Goal: Check status: Check status

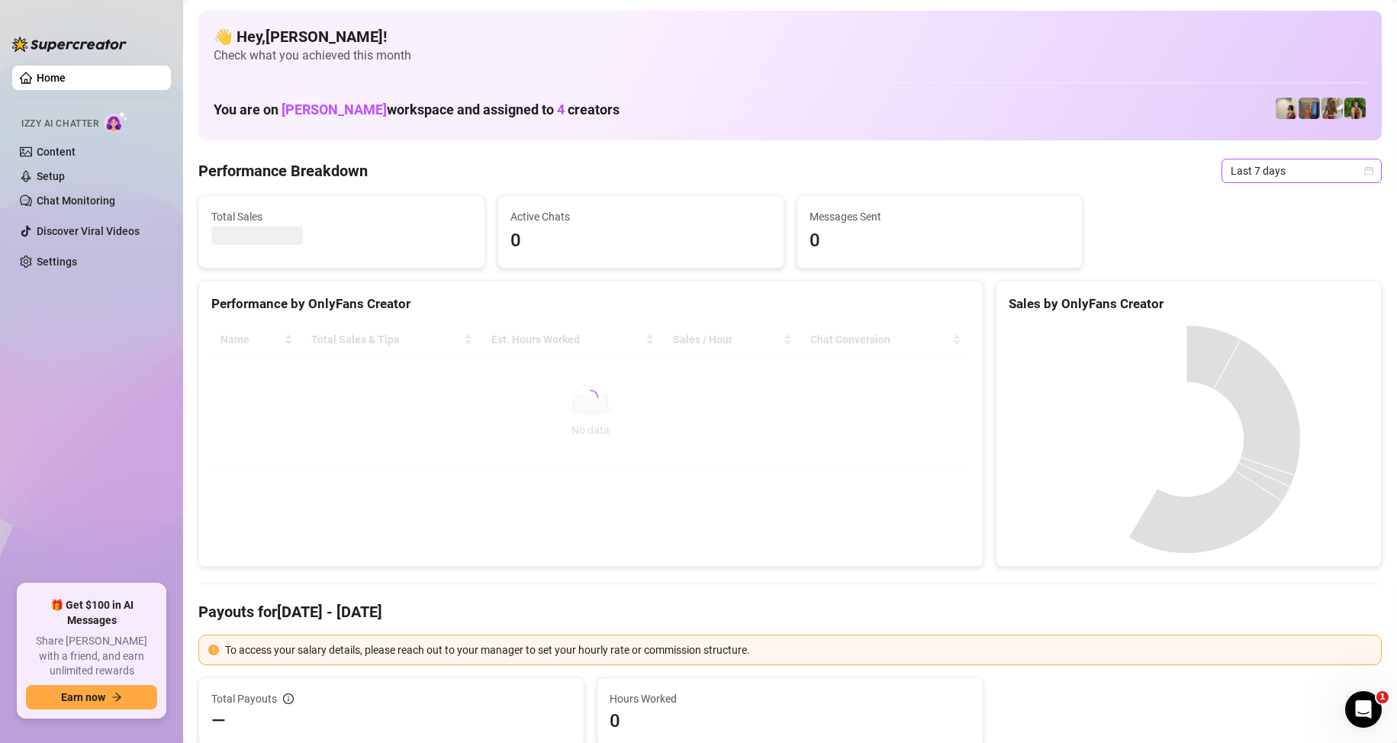
click at [1269, 165] on span "Last 7 days" at bounding box center [1301, 170] width 142 height 23
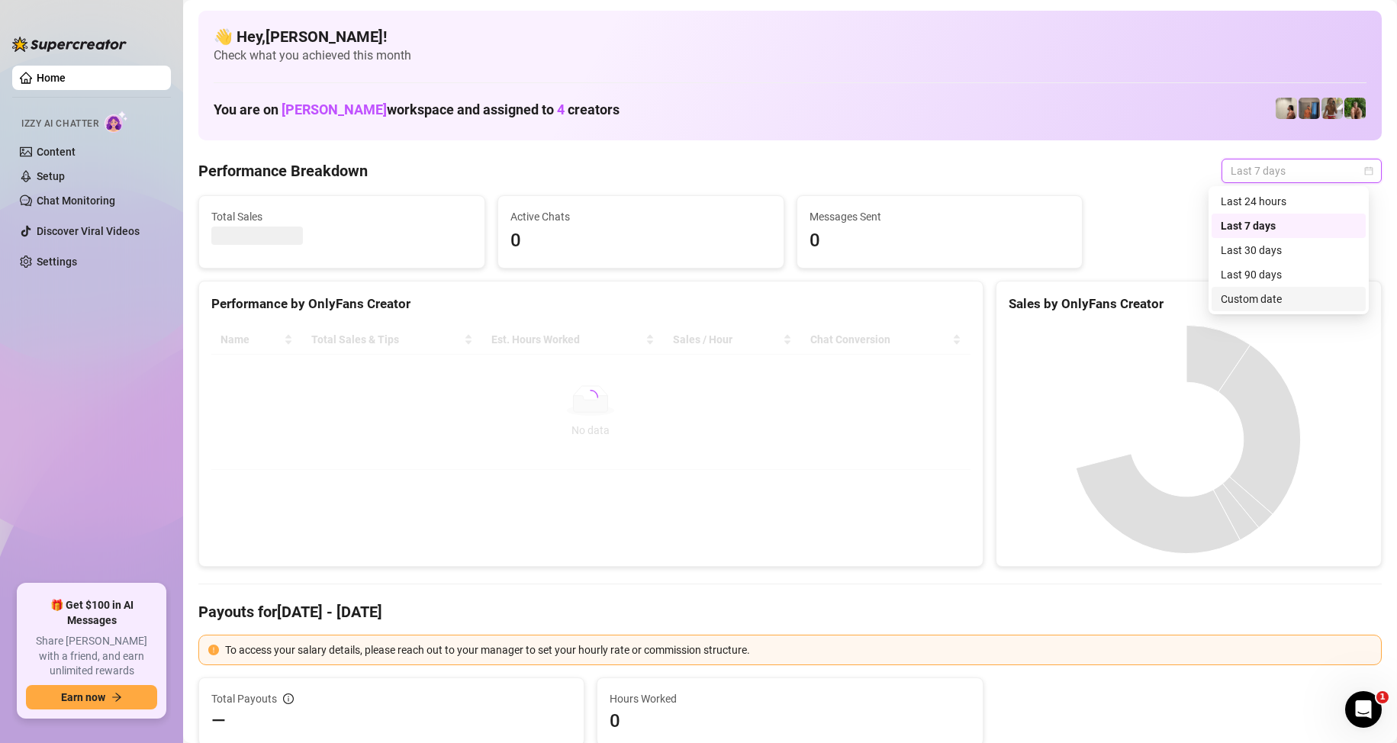
click at [1263, 304] on div "Custom date" at bounding box center [1289, 299] width 136 height 17
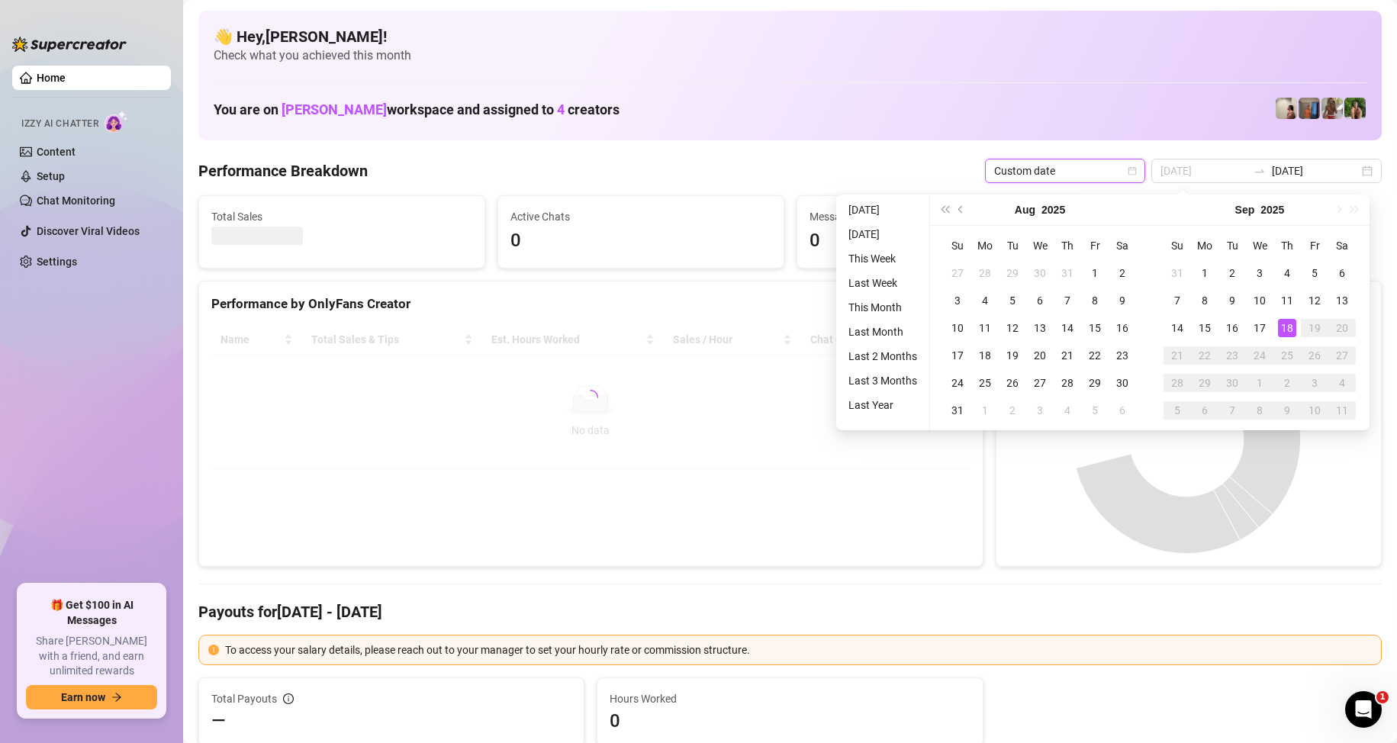
click at [1302, 325] on td "19" at bounding box center [1314, 327] width 27 height 27
type input "[DATE]"
click at [1292, 326] on div "18" at bounding box center [1287, 328] width 18 height 18
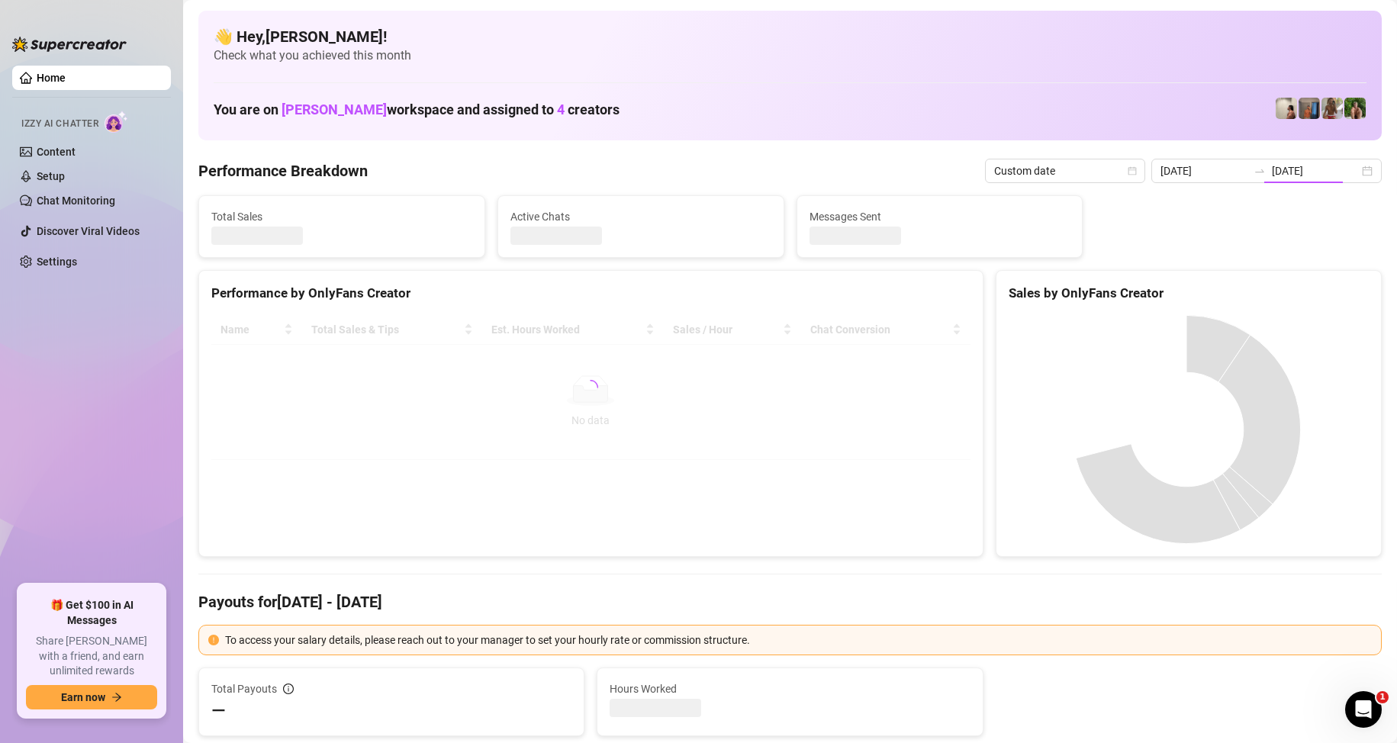
type input "[DATE]"
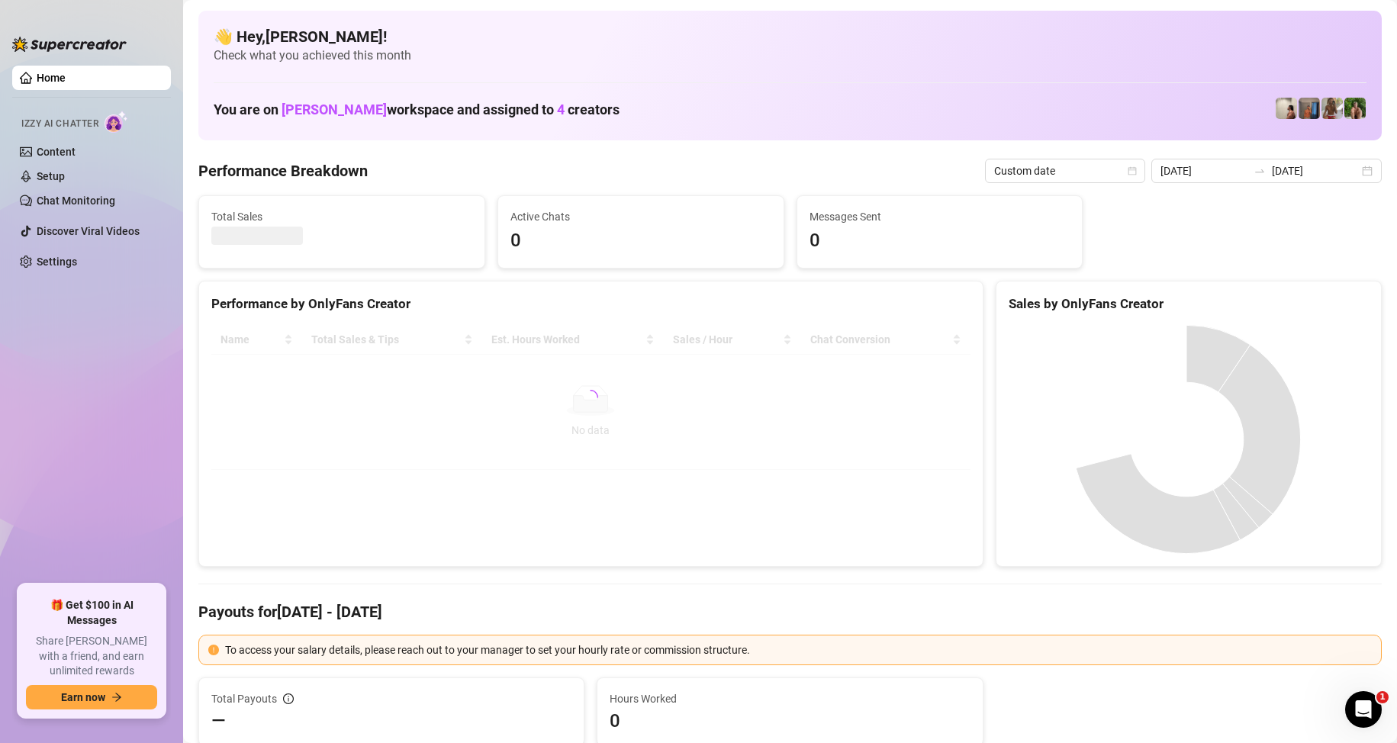
click at [516, 440] on div at bounding box center [590, 397] width 759 height 145
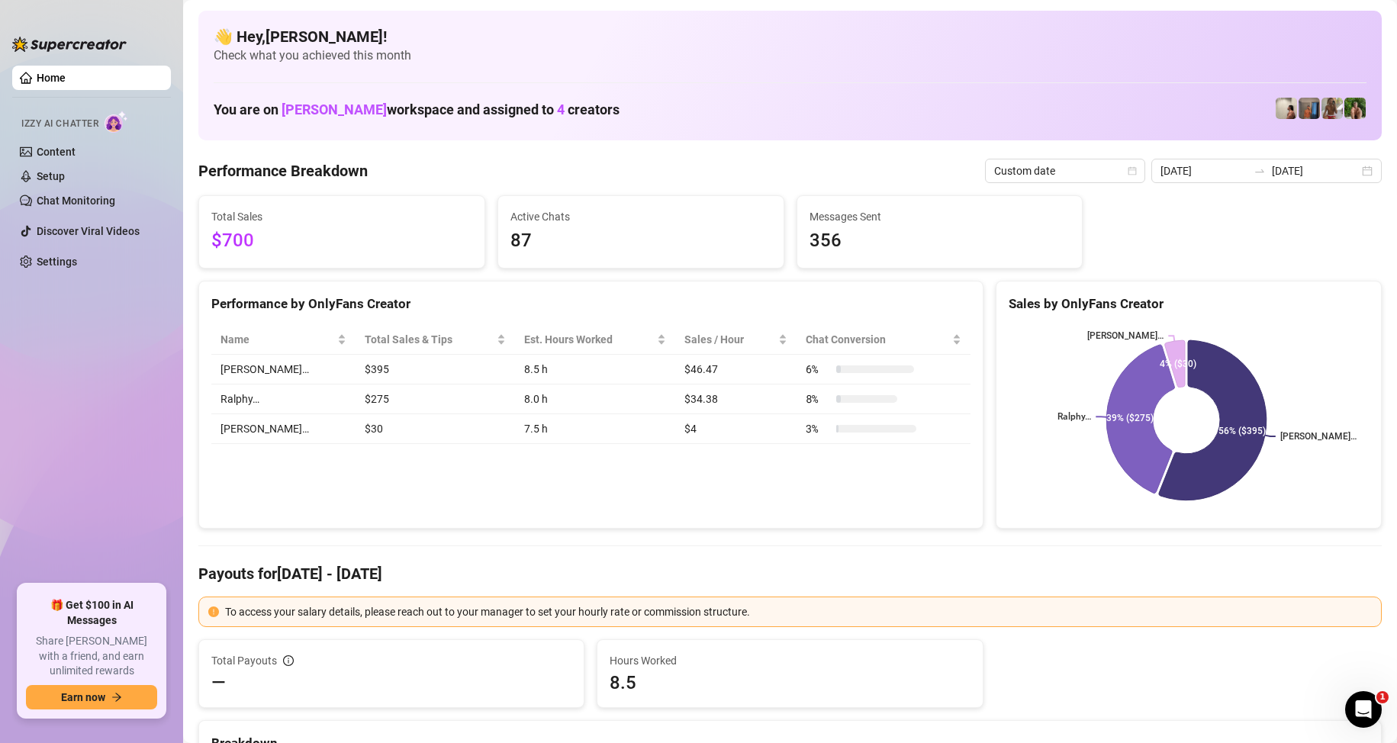
drag, startPoint x: 870, startPoint y: 514, endPoint x: 862, endPoint y: 506, distance: 11.3
click at [870, 514] on div "Performance by OnlyFans Creator Name Total Sales & Tips Est. Hours Worked Sales…" at bounding box center [590, 405] width 785 height 249
